Goal: Communication & Community: Answer question/provide support

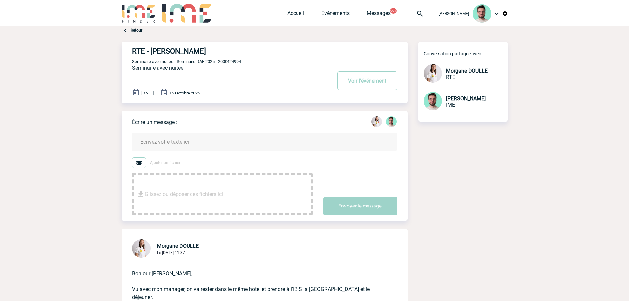
click at [193, 140] on textarea at bounding box center [264, 141] width 265 height 17
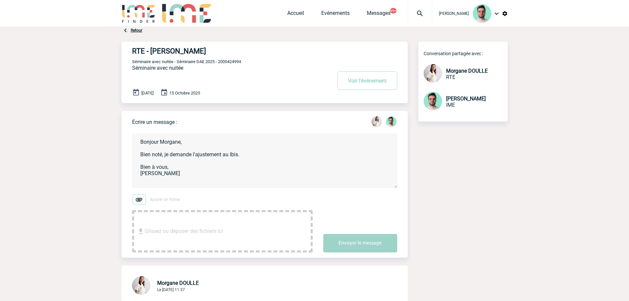
type textarea "Bonjour Morgane, Bien noté, je demande l'ajustement au Ibis. Bien à vous, Benja…"
click at [370, 257] on div "Écrire un message : Bonjour Morgane, Bien noté, je demande l'ajustement au Ibis…" at bounding box center [270, 184] width 276 height 146
click at [362, 246] on button "Envoyer le message" at bounding box center [360, 243] width 74 height 18
click at [240, 64] on span "Séminaire avec nuitée - Séminaire DAE 2025 - 2000424994" at bounding box center [186, 61] width 109 height 5
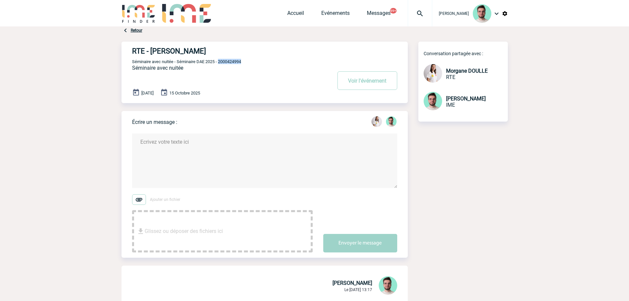
click at [240, 64] on span "Séminaire avec nuitée - Séminaire DAE 2025 - 2000424994" at bounding box center [186, 61] width 109 height 5
copy span "2000424994"
click at [223, 63] on span "Séminaire avec nuitée - Séminaire DAE 2025 - 2000424994" at bounding box center [186, 61] width 109 height 5
click at [420, 19] on div at bounding box center [419, 13] width 24 height 26
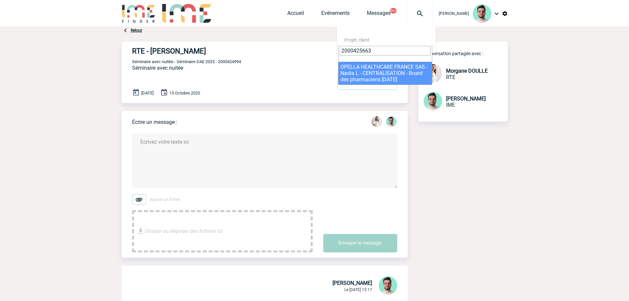
type input "2000425663"
select select "25164"
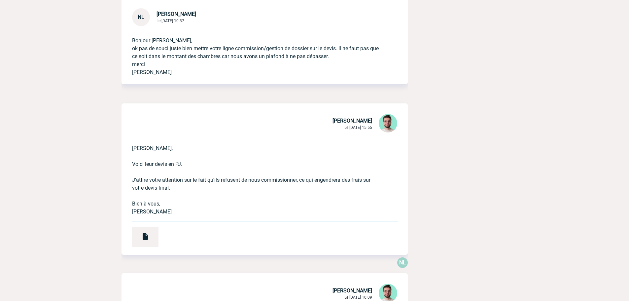
scroll to position [231, 0]
click at [143, 240] on img at bounding box center [145, 236] width 8 height 8
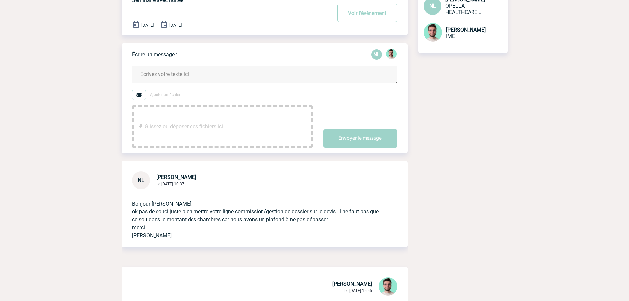
scroll to position [0, 0]
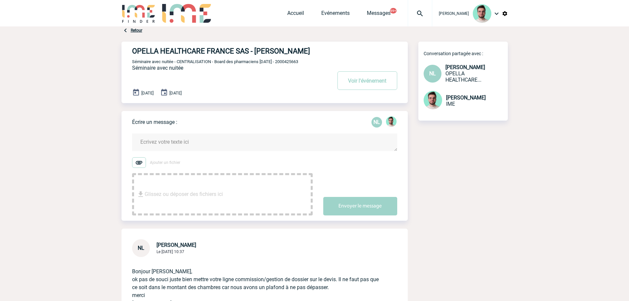
click at [298, 63] on span "Séminaire avec nuitée - CENTRALISATION - Board des pharmaciens Novembre 25 - 20…" at bounding box center [215, 61] width 166 height 5
copy span "2000425663"
click at [376, 85] on button "Voir l'événement" at bounding box center [367, 80] width 60 height 18
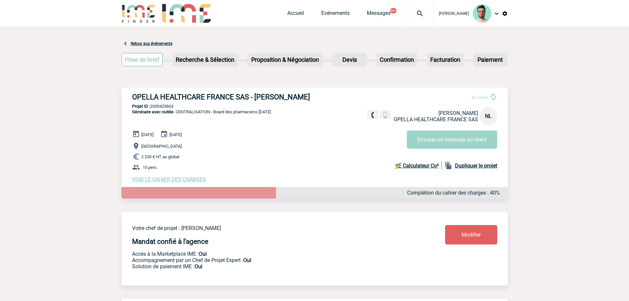
click at [165, 109] on p "Projet ID : 2000425663" at bounding box center [314, 106] width 386 height 5
copy p "2000425663"
click at [461, 137] on button "Envoyer un message au client" at bounding box center [452, 139] width 90 height 18
copy p "2000425663"
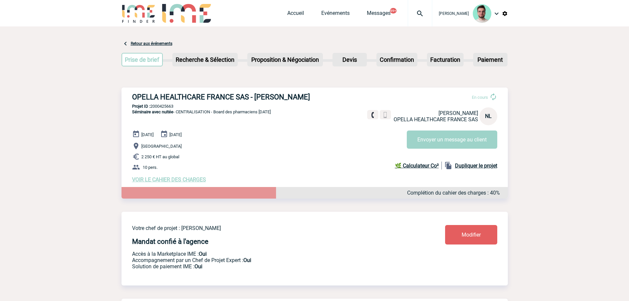
click at [371, 194] on div "Complétion du cahier des charges : 40%" at bounding box center [314, 193] width 386 height 12
click at [482, 141] on button "Envoyer un message au client" at bounding box center [452, 139] width 90 height 18
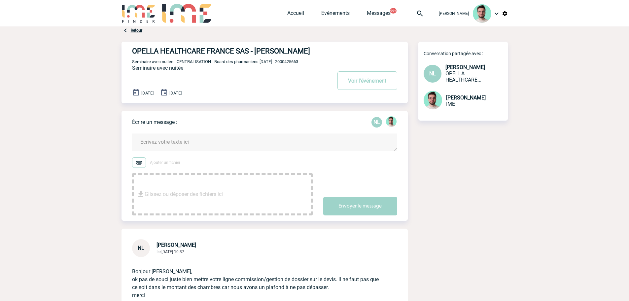
click at [206, 146] on textarea at bounding box center [264, 141] width 265 height 17
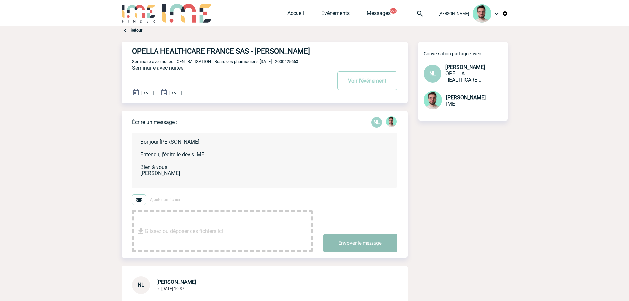
type textarea "Bonjour [PERSON_NAME], Entendu, j'édite le devis IME. Bien à vous, [PERSON_NAME]"
click at [380, 245] on button "Envoyer le message" at bounding box center [360, 243] width 74 height 18
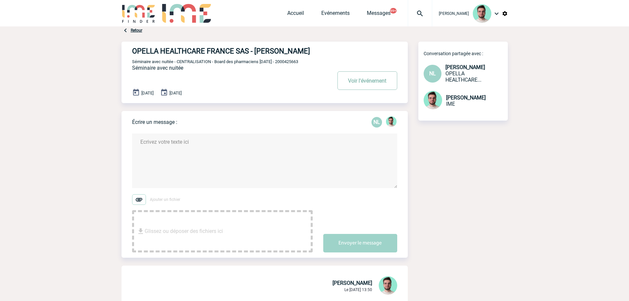
click at [357, 88] on button "Voir l'événement" at bounding box center [367, 80] width 60 height 18
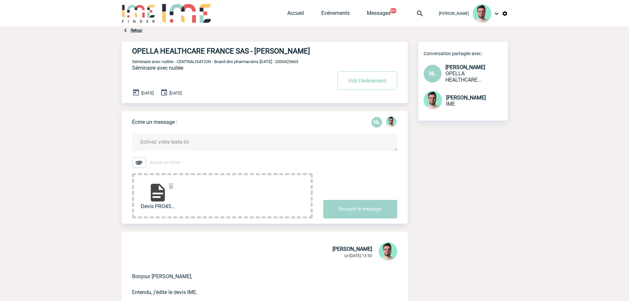
click at [185, 146] on textarea at bounding box center [264, 141] width 265 height 17
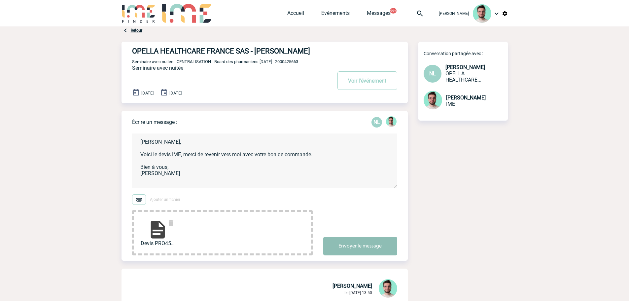
type textarea "Nadia, Voici le devis IME, merci de revenir vers moi avec votre bon de commande…"
click at [343, 243] on button "Envoyer le message" at bounding box center [360, 246] width 74 height 18
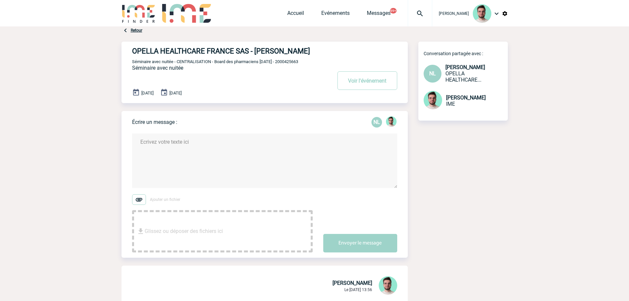
click at [296, 64] on span "Séminaire avec nuitée - CENTRALISATION - Board des pharmaciens Novembre 25 - 20…" at bounding box center [215, 61] width 166 height 5
copy span "2000425663"
click at [296, 13] on link "Accueil" at bounding box center [295, 14] width 17 height 9
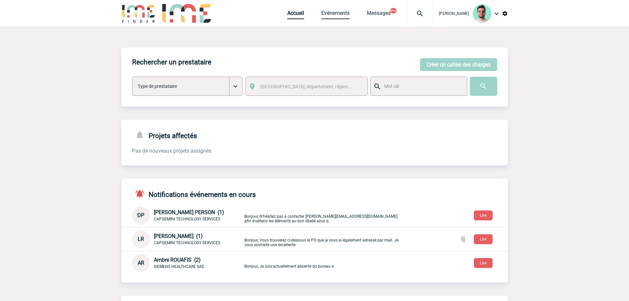
click at [331, 15] on link "Evénements" at bounding box center [335, 14] width 28 height 9
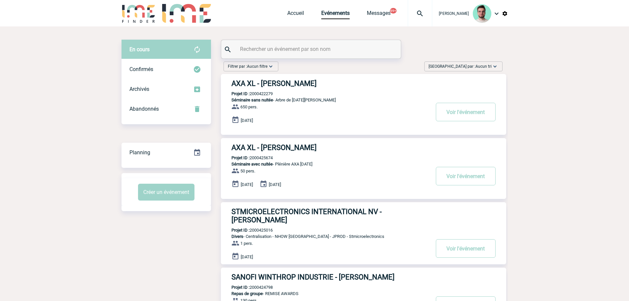
click at [323, 44] on div at bounding box center [310, 49] width 179 height 18
click at [324, 45] on input "text" at bounding box center [311, 49] width 147 height 10
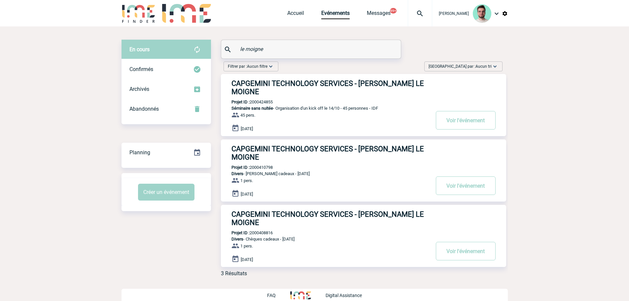
type input "le moigne"
click at [258, 99] on p "Projet ID : 2000424855" at bounding box center [247, 101] width 52 height 5
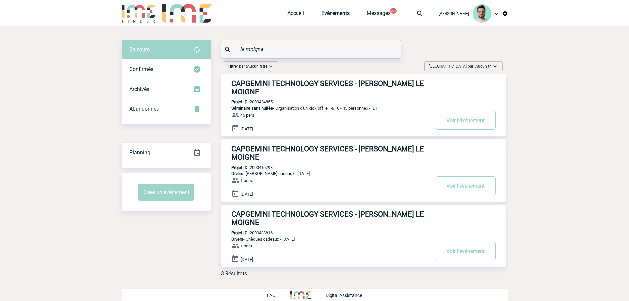
copy p "2000424855"
click at [269, 86] on h3 "CAPGEMINI TECHNOLOGY SERVICES - Florence LE MOIGNE" at bounding box center [330, 87] width 198 height 16
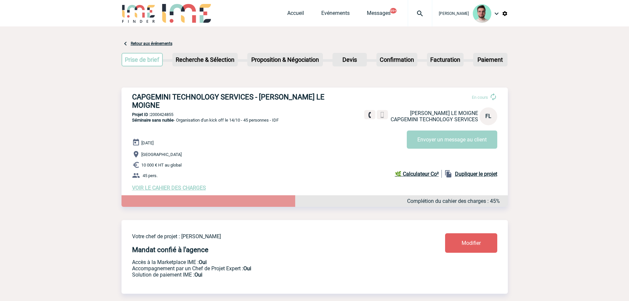
click at [164, 112] on p "Projet ID : 2000424855" at bounding box center [314, 114] width 386 height 5
copy p "2000424855"
click at [336, 10] on link "Evénements" at bounding box center [335, 14] width 28 height 9
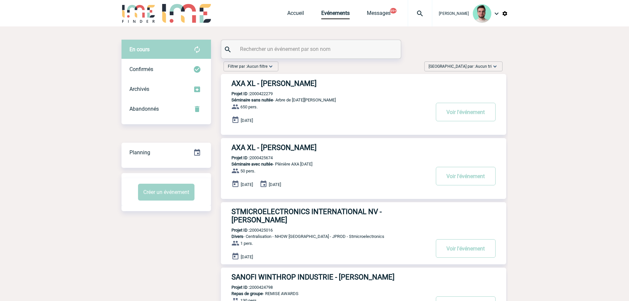
click at [266, 51] on input "text" at bounding box center [311, 49] width 147 height 10
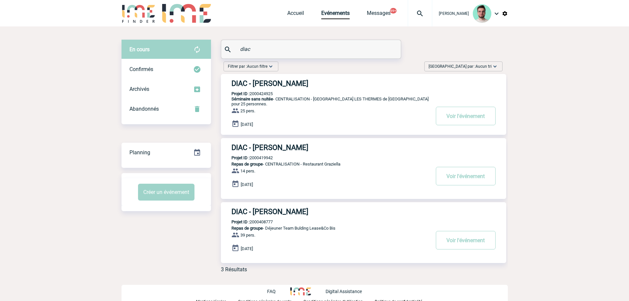
type input "diac"
click at [256, 95] on p "Projet ID : 2000424925" at bounding box center [247, 93] width 52 height 5
click at [264, 80] on h3 "DIAC - [PERSON_NAME]" at bounding box center [330, 83] width 198 height 8
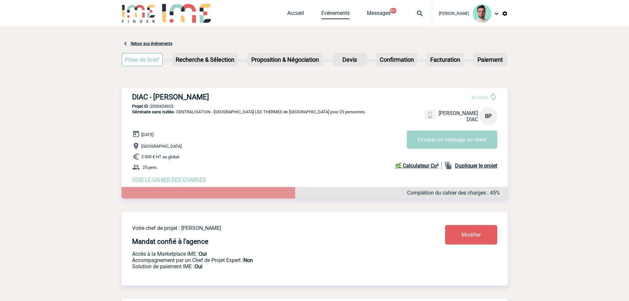
click at [337, 14] on link "Evénements" at bounding box center [335, 14] width 28 height 9
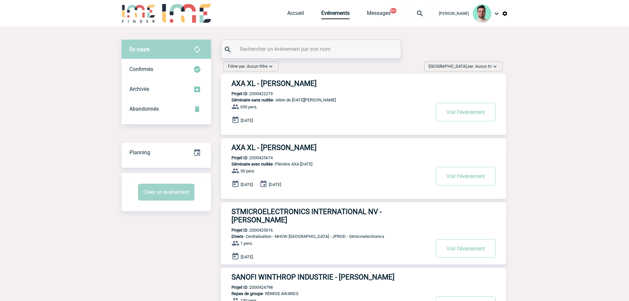
click at [317, 46] on input "text" at bounding box center [311, 49] width 147 height 10
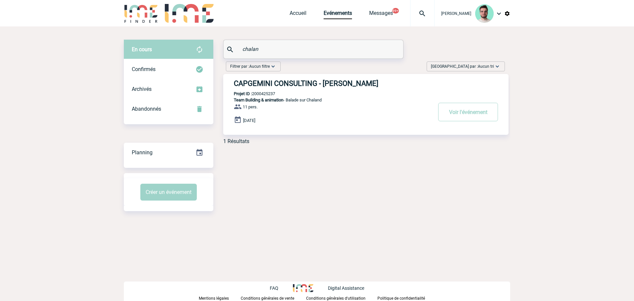
type input "chalan"
click at [273, 94] on p "Projet ID : 2000425237" at bounding box center [249, 93] width 52 height 5
click at [269, 94] on p "Projet ID : 2000425237" at bounding box center [249, 93] width 52 height 5
copy p "2000425237"
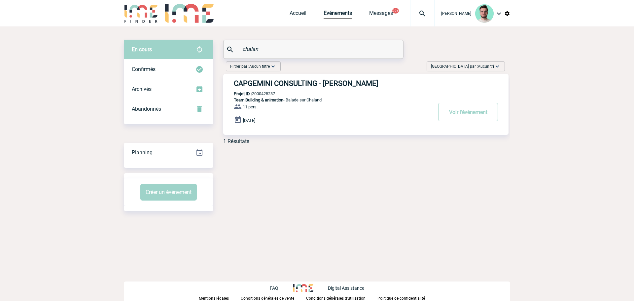
click at [307, 86] on h3 "CAPGEMINI CONSULTING - Ketty DANICAN" at bounding box center [333, 83] width 198 height 8
